Goal: Task Accomplishment & Management: Use online tool/utility

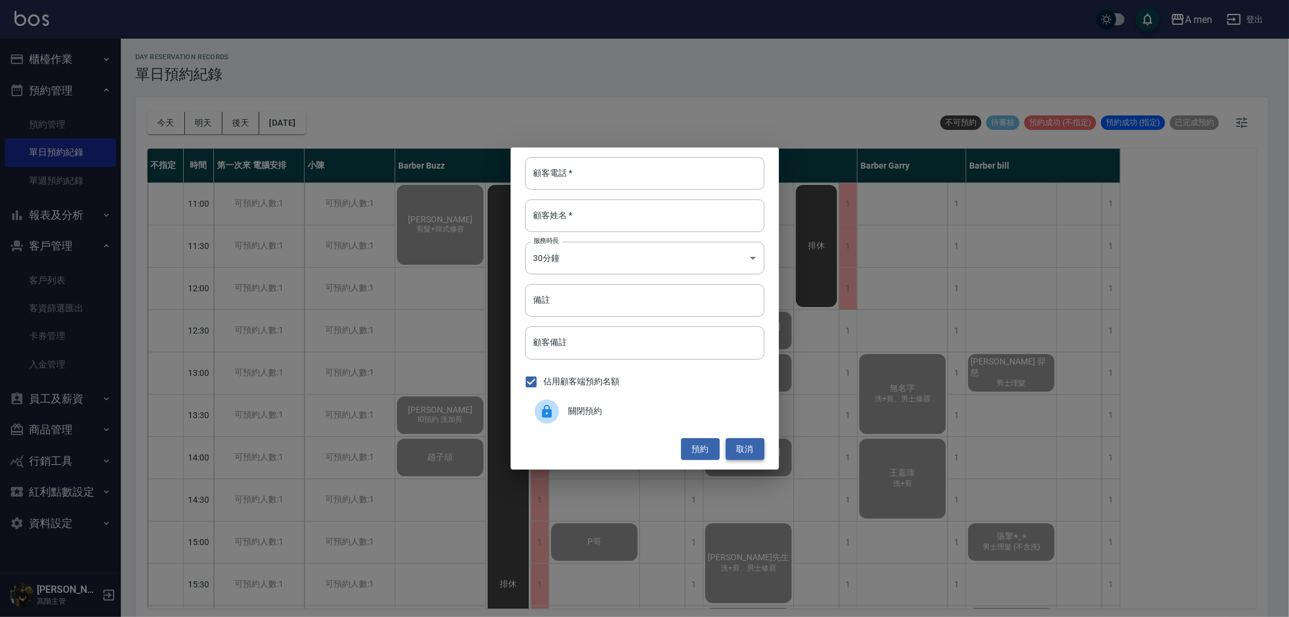
click at [749, 448] on button "取消" at bounding box center [745, 449] width 39 height 22
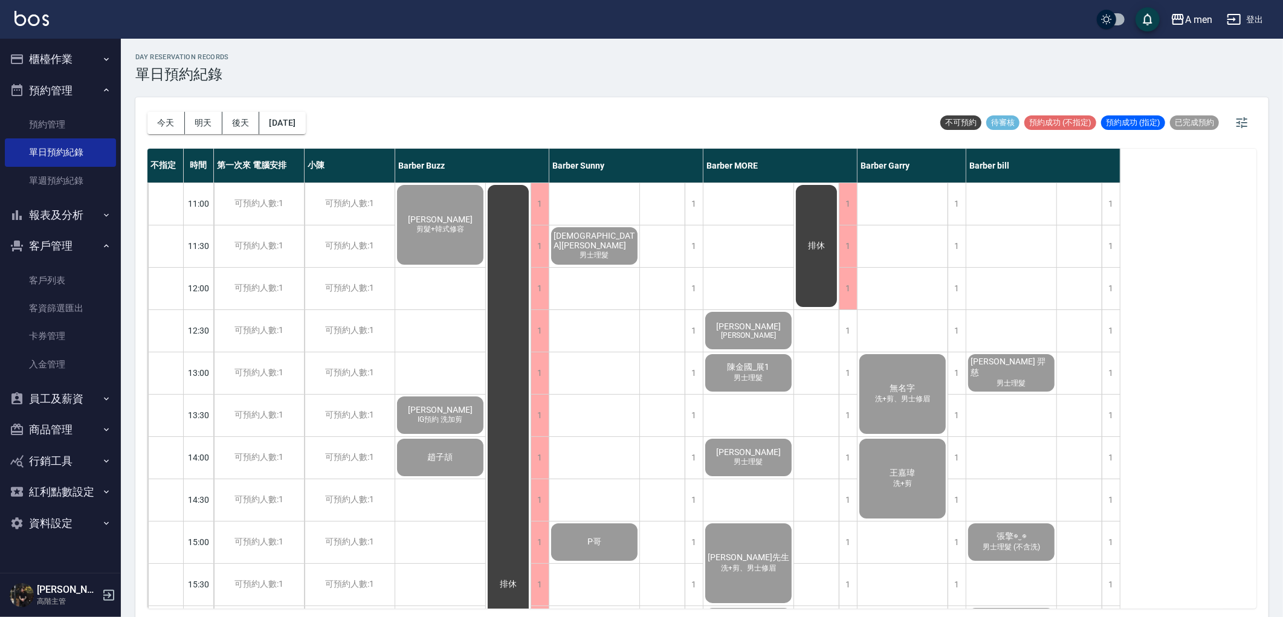
click at [40, 48] on button "櫃檯作業" at bounding box center [60, 59] width 111 height 31
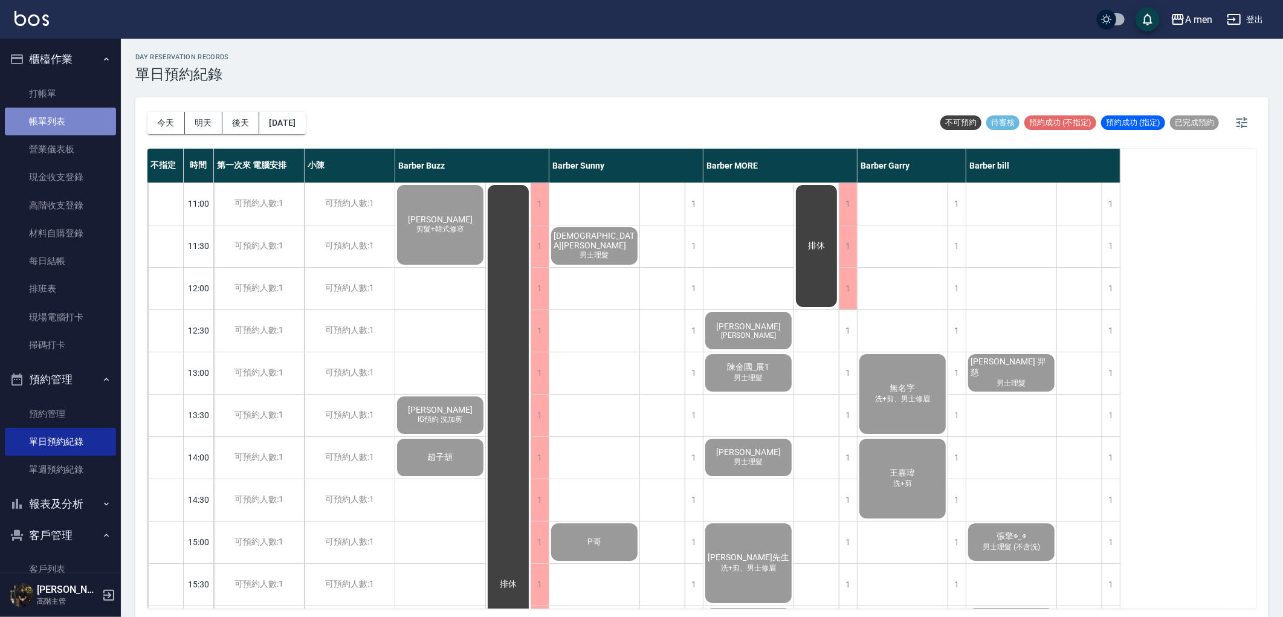
click at [82, 124] on link "帳單列表" at bounding box center [60, 122] width 111 height 28
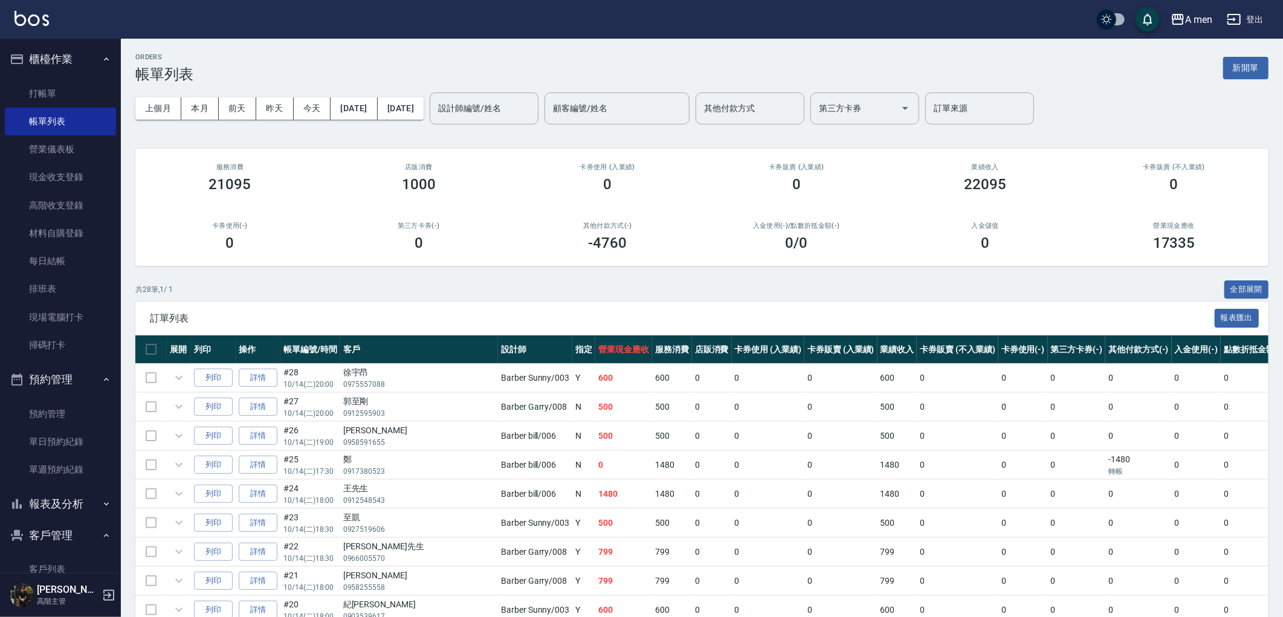
click at [76, 512] on button "報表及分析" at bounding box center [60, 503] width 111 height 31
click at [80, 538] on link "報表目錄" at bounding box center [60, 538] width 111 height 28
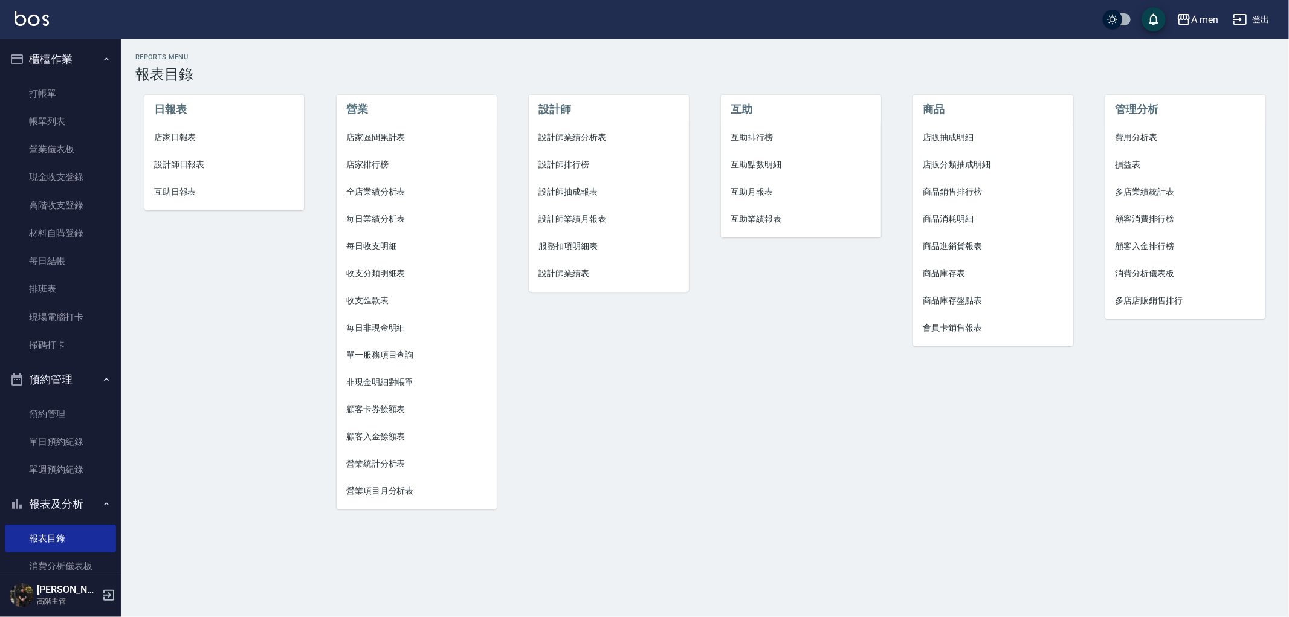
click at [587, 131] on span "設計師業績分析表" at bounding box center [608, 137] width 141 height 13
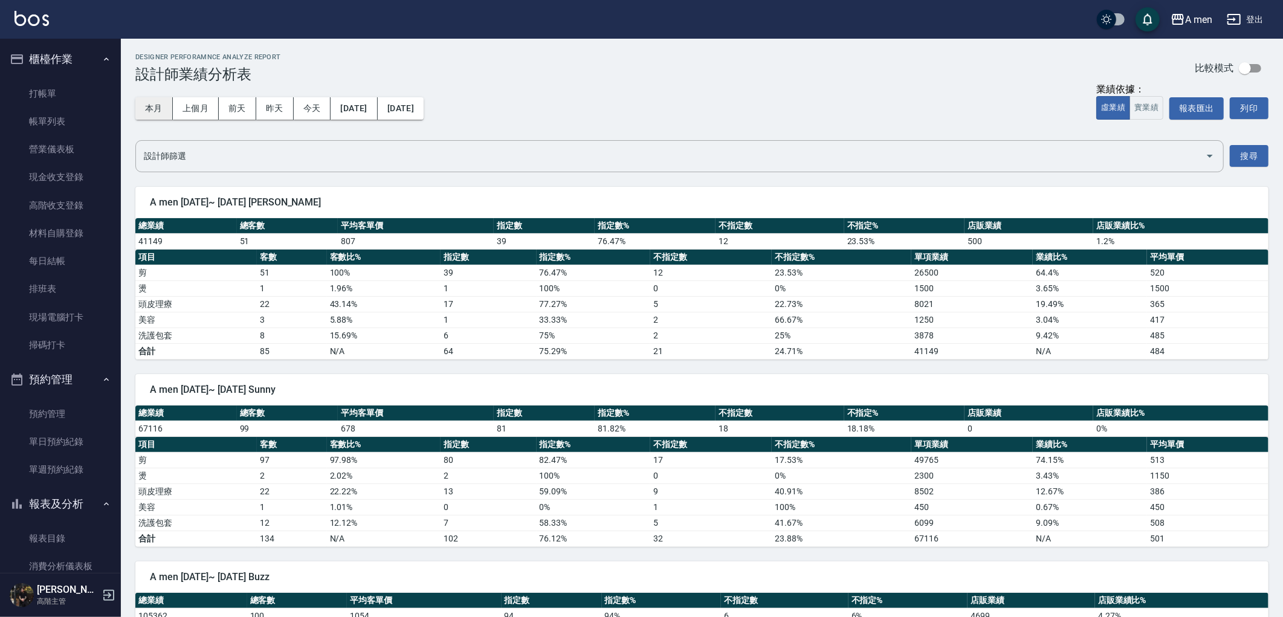
click at [159, 105] on button "本月" at bounding box center [153, 108] width 37 height 22
click at [1209, 109] on button "報表匯出" at bounding box center [1196, 108] width 54 height 22
click at [85, 532] on link "報表目錄" at bounding box center [60, 538] width 111 height 28
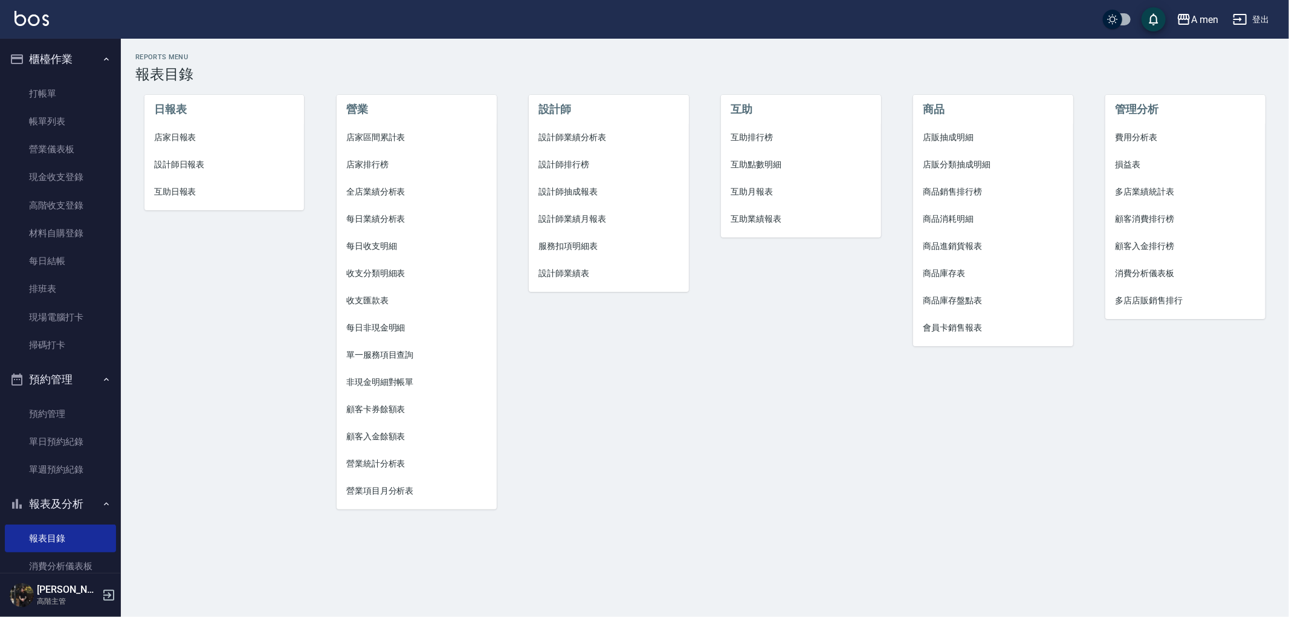
click at [593, 132] on span "設計師業績分析表" at bounding box center [608, 137] width 141 height 13
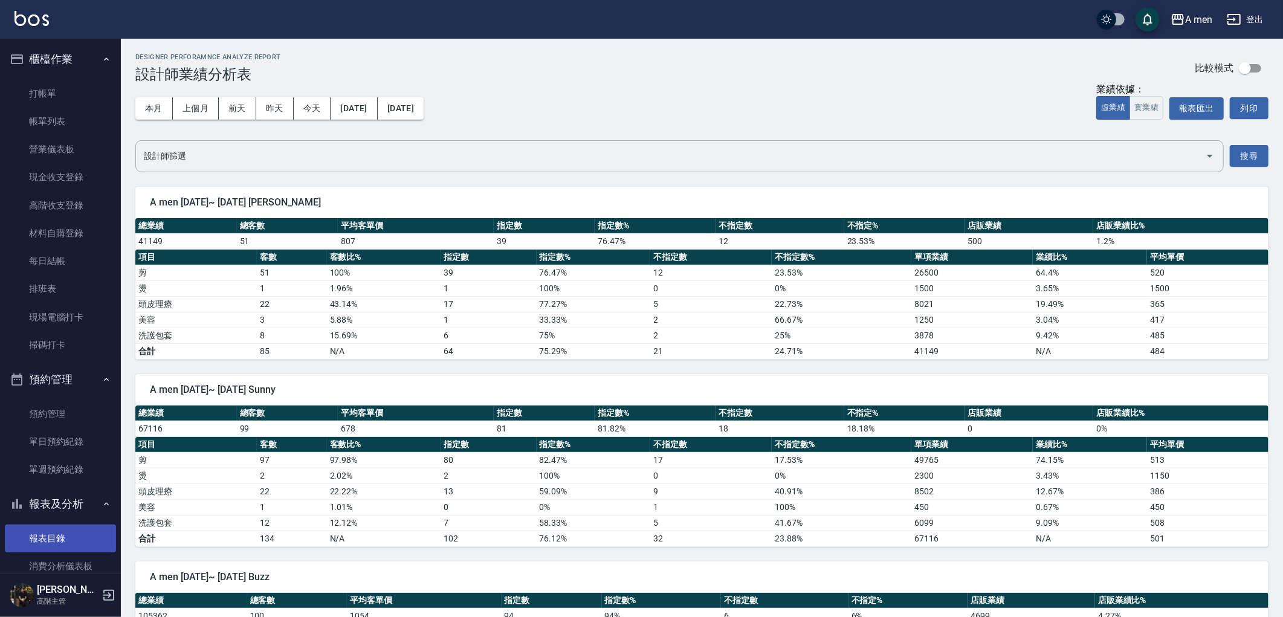
click at [76, 539] on link "報表目錄" at bounding box center [60, 538] width 111 height 28
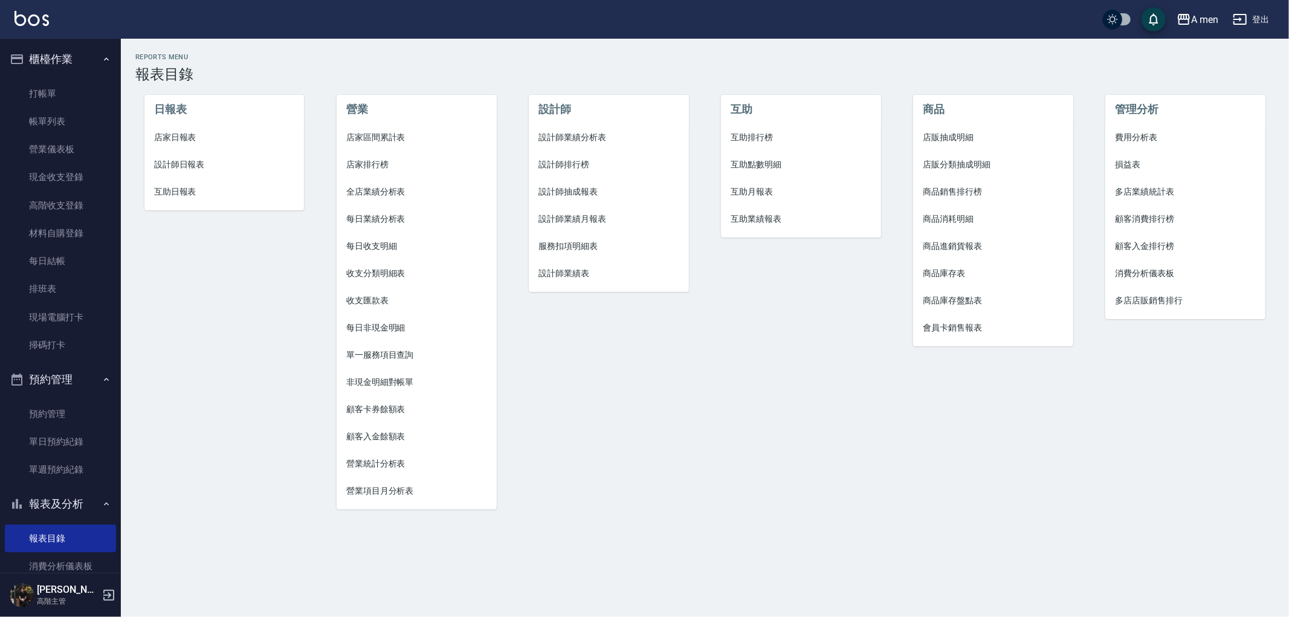
click at [780, 160] on span "互助點數明細" at bounding box center [800, 164] width 141 height 13
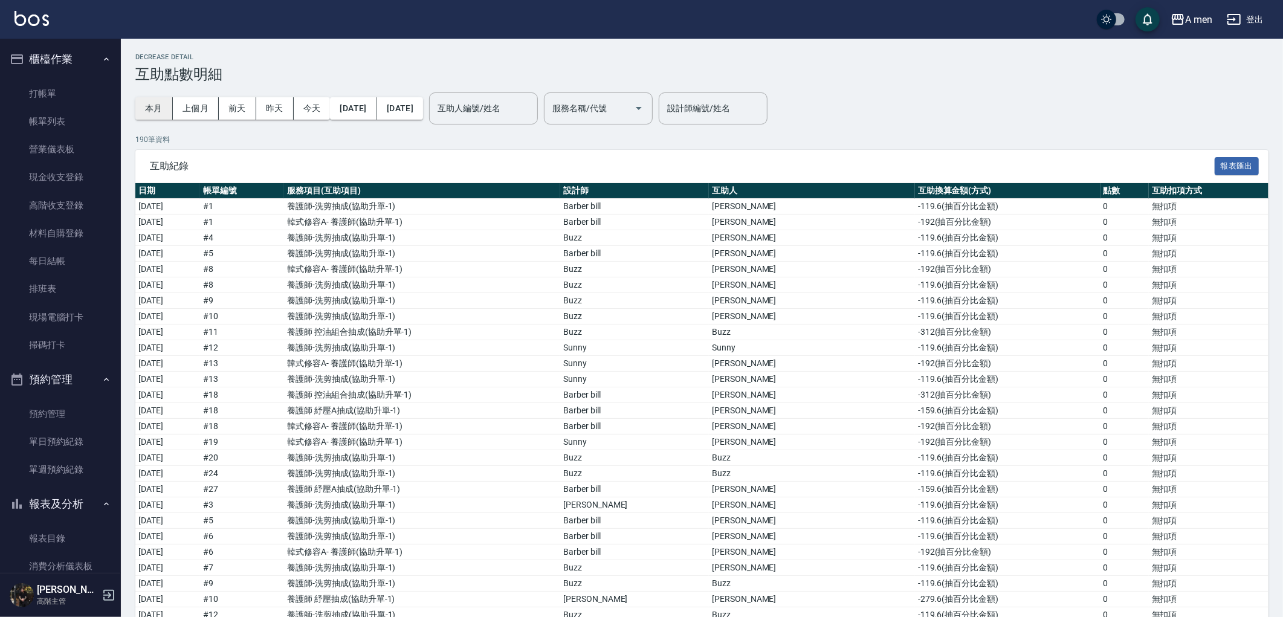
click at [152, 105] on button "本月" at bounding box center [153, 108] width 37 height 22
click at [510, 100] on div "互助人編號/姓名 互助人編號/姓名" at bounding box center [483, 108] width 109 height 32
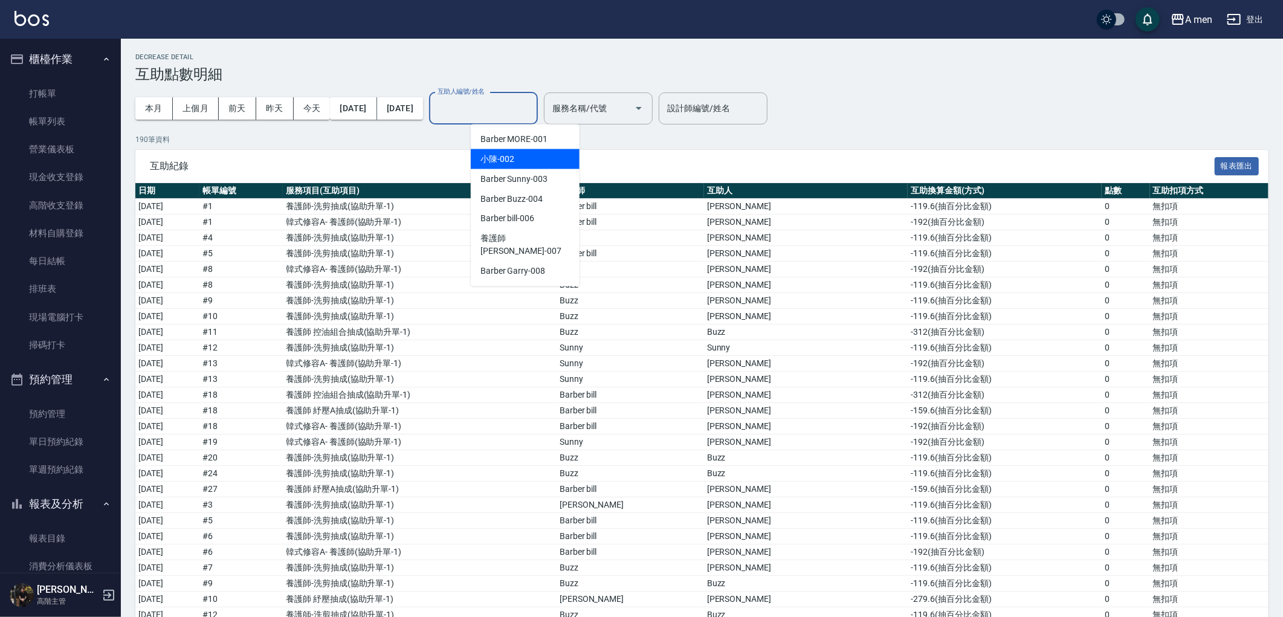
click at [529, 160] on div "小陳 -002" at bounding box center [525, 159] width 109 height 20
type input "小陳-002"
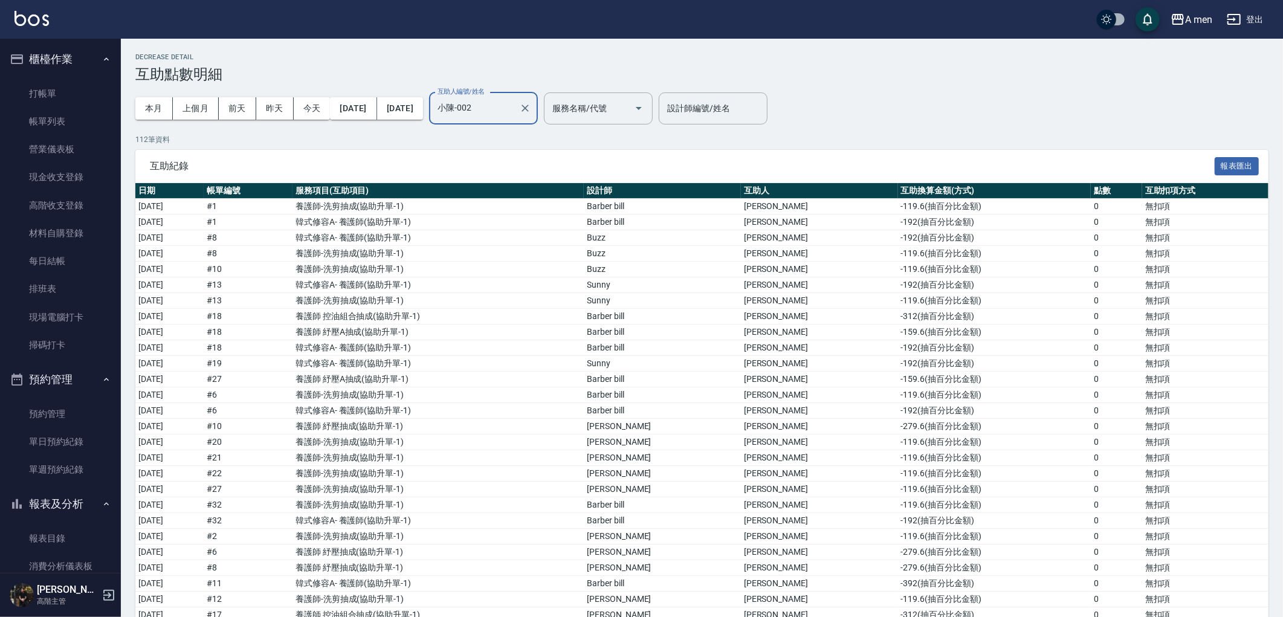
click at [514, 108] on input "小陳-002" at bounding box center [474, 108] width 80 height 21
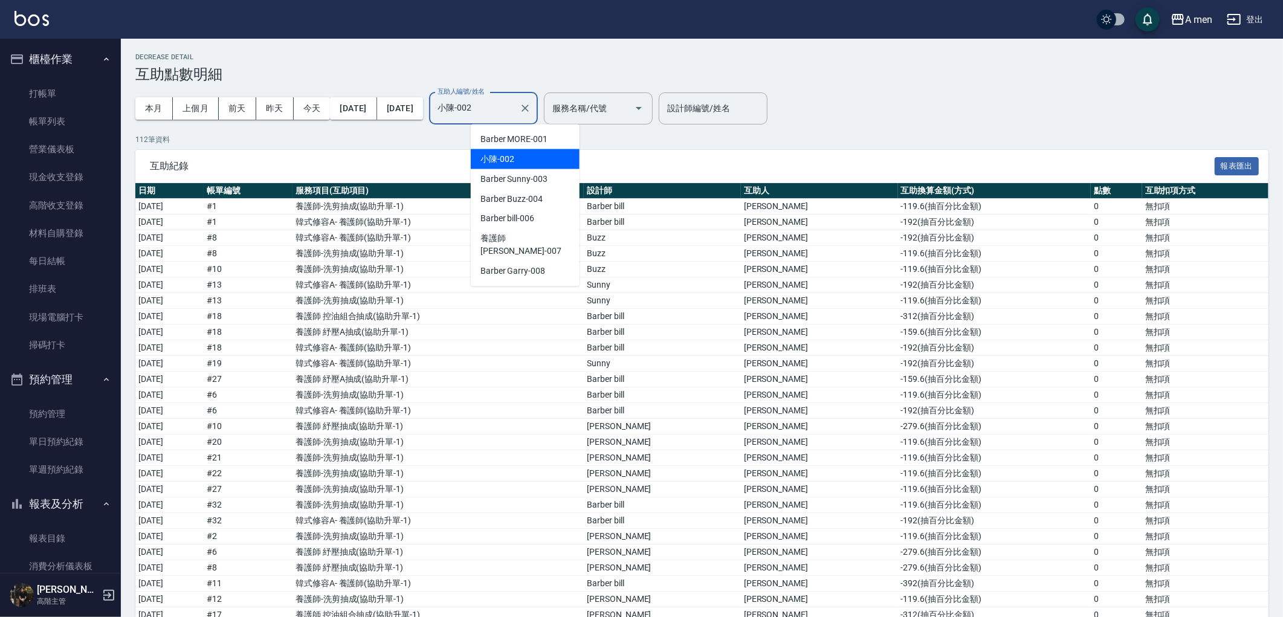
click at [531, 109] on icon "Clear" at bounding box center [525, 108] width 12 height 12
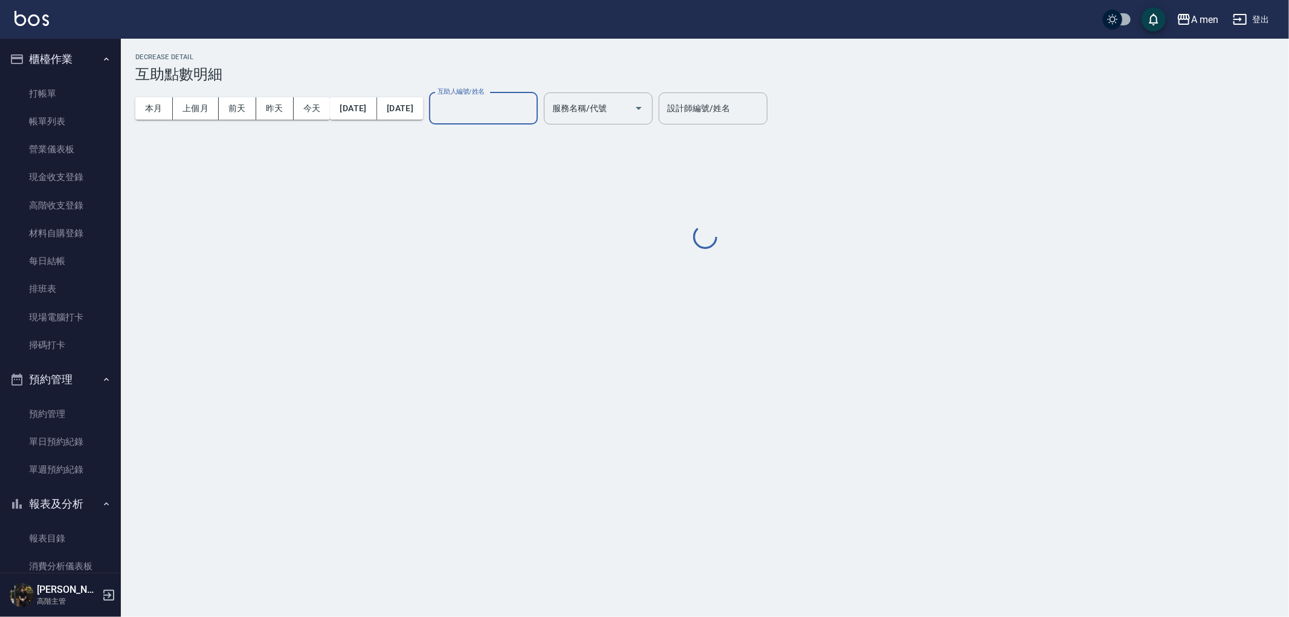
click at [532, 113] on input "互助人編號/姓名" at bounding box center [483, 108] width 98 height 21
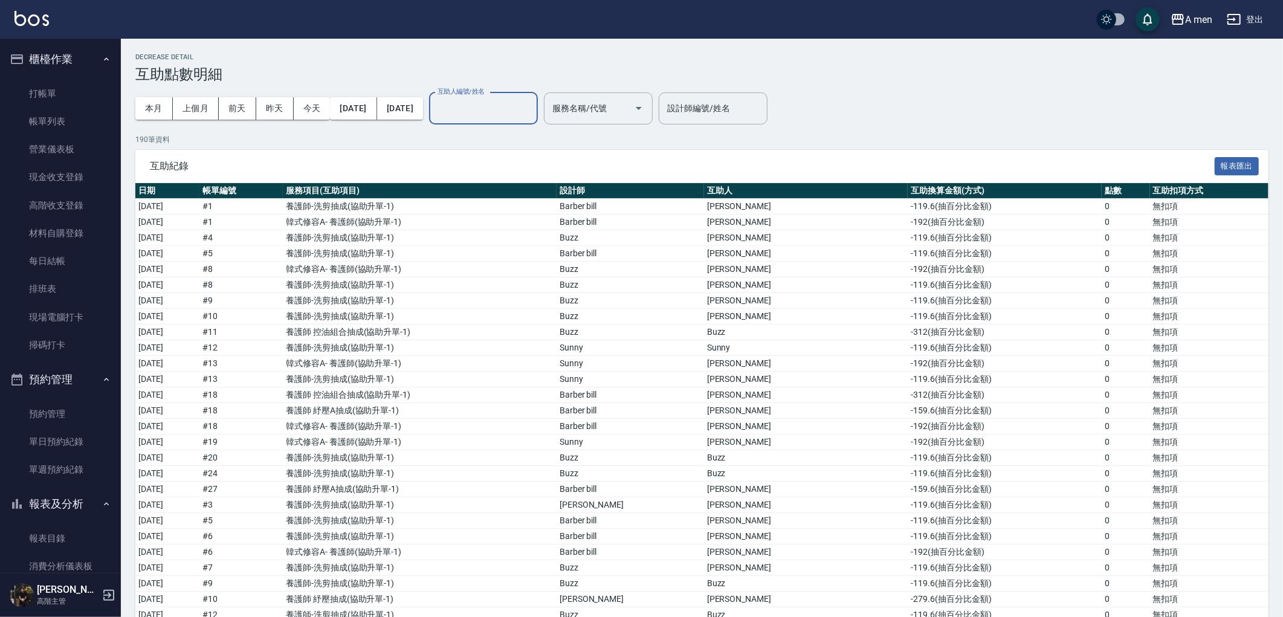
click at [537, 166] on span "互助紀錄" at bounding box center [682, 166] width 1065 height 12
click at [158, 103] on button "本月" at bounding box center [153, 108] width 37 height 22
click at [1236, 160] on button "報表匯出" at bounding box center [1236, 166] width 45 height 19
